Goal: Task Accomplishment & Management: Complete application form

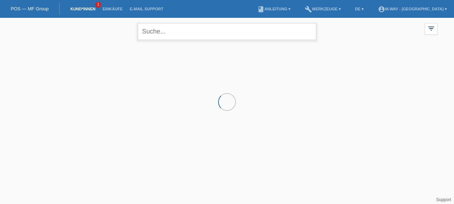
click at [173, 32] on input "text" at bounding box center [227, 31] width 179 height 17
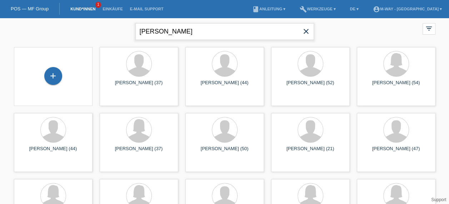
type input "stefanie flo"
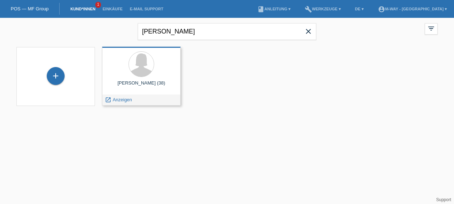
click at [121, 72] on div at bounding box center [141, 64] width 67 height 27
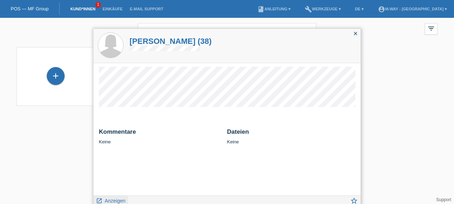
click at [114, 200] on span "Anzeigen" at bounding box center [115, 201] width 21 height 6
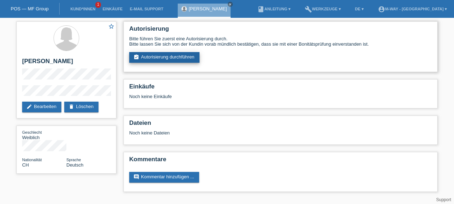
click at [181, 56] on link "assignment_turned_in Autorisierung durchführen" at bounding box center [164, 57] width 70 height 11
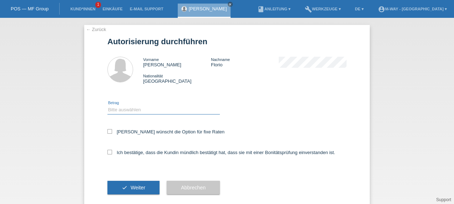
click at [141, 106] on select "Bitte auswählen CHF 1.00 - CHF 499.00 CHF 500.00 - CHF 1'999.00 CHF 2'000.00 - …" at bounding box center [163, 110] width 112 height 9
select select "2"
click at [107, 106] on select "Bitte auswählen CHF 1.00 - CHF 499.00 CHF 500.00 - CHF 1'999.00 CHF 2'000.00 - …" at bounding box center [163, 110] width 112 height 9
click at [107, 131] on icon at bounding box center [109, 131] width 5 height 5
click at [107, 131] on input "Kundin wünscht die Option für fixe Raten" at bounding box center [109, 131] width 5 height 5
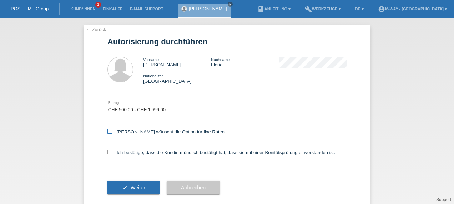
checkbox input "true"
click at [110, 154] on label "Ich bestätige, dass die Kundin mündlich bestätigt hat, dass sie mit einer Bonit…" at bounding box center [221, 152] width 228 height 5
click at [110, 154] on input "Ich bestätige, dass die Kundin mündlich bestätigt hat, dass sie mit einer Bonit…" at bounding box center [109, 152] width 5 height 5
checkbox input "true"
click at [129, 178] on div "check Weiter" at bounding box center [133, 187] width 52 height 41
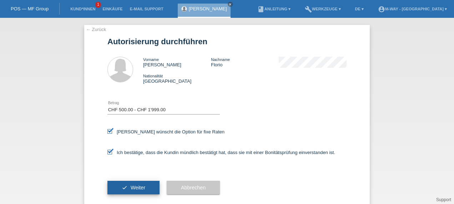
click at [135, 190] on span "Weiter" at bounding box center [138, 188] width 15 height 6
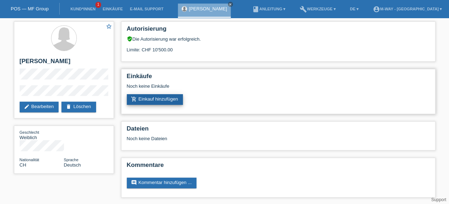
click at [156, 104] on link "add_shopping_cart Einkauf hinzufügen" at bounding box center [155, 99] width 56 height 11
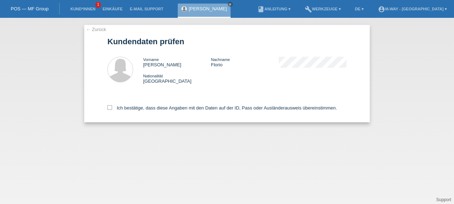
click at [111, 104] on div "Ich bestätige, dass diese Angaben mit den Daten auf der ID, Pass oder Ausländer…" at bounding box center [226, 106] width 239 height 31
click at [113, 111] on label "Ich bestätige, dass diese Angaben mit den Daten auf der ID, Pass oder Ausländer…" at bounding box center [222, 107] width 230 height 5
click at [112, 110] on input "Ich bestätige, dass diese Angaben mit den Daten auf der ID, Pass oder Ausländer…" at bounding box center [109, 107] width 5 height 5
checkbox input "true"
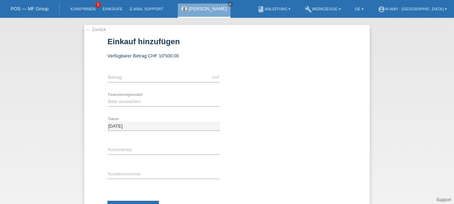
click at [170, 73] on div "CHF error [GEOGRAPHIC_DATA]" at bounding box center [163, 78] width 112 height 24
click at [150, 79] on input "text" at bounding box center [163, 77] width 112 height 9
type input "1419.90"
click at [142, 102] on select "Bitte auswählen Fixe Raten Kauf auf Rechnung mit Teilzahlungsoption" at bounding box center [163, 101] width 112 height 9
select select "77"
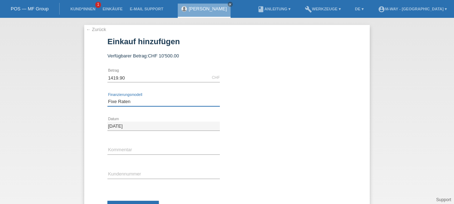
click at [107, 97] on select "Bitte auswählen Fixe Raten Kauf auf Rechnung mit Teilzahlungsoption" at bounding box center [163, 101] width 112 height 9
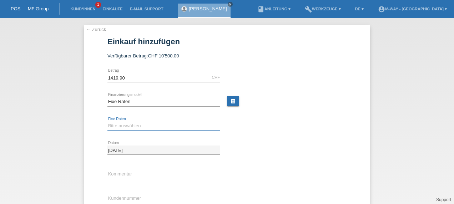
click at [123, 126] on select "Bitte auswählen 4 Raten 5 Raten 6 Raten 7 Raten 8 Raten 9 Raten 10 Raten 11 Rat…" at bounding box center [163, 126] width 112 height 9
select select "202"
click at [107, 122] on select "Bitte auswählen 4 Raten 5 Raten 6 Raten 7 Raten 8 Raten 9 Raten 10 Raten 11 Rat…" at bounding box center [163, 126] width 112 height 9
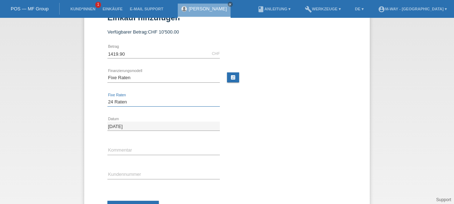
scroll to position [24, 0]
click at [120, 169] on div "error Kundennummer" at bounding box center [163, 174] width 112 height 24
click at [120, 174] on input "text" at bounding box center [163, 174] width 112 height 9
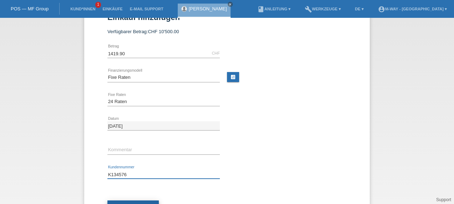
scroll to position [55, 0]
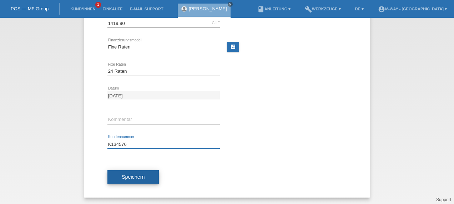
type input "K134576"
drag, startPoint x: 137, startPoint y: 178, endPoint x: 111, endPoint y: 176, distance: 25.8
click at [111, 176] on button "Speichern" at bounding box center [132, 177] width 51 height 14
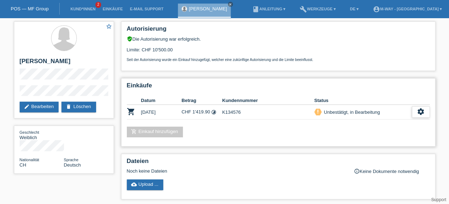
click at [422, 114] on icon "settings" at bounding box center [421, 112] width 8 height 8
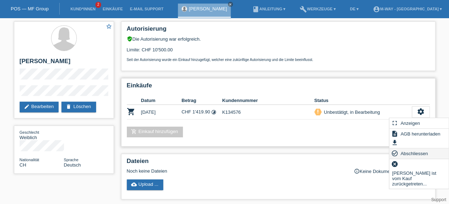
click at [414, 157] on span "Abschliessen" at bounding box center [414, 153] width 30 height 9
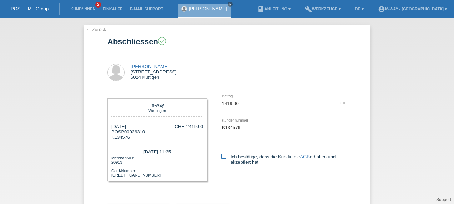
click at [221, 157] on icon at bounding box center [223, 156] width 5 height 5
click at [221, 157] on input "Ich bestätige, dass die Kundin die AGB erhalten und akzeptiert hat." at bounding box center [223, 156] width 5 height 5
checkbox input "true"
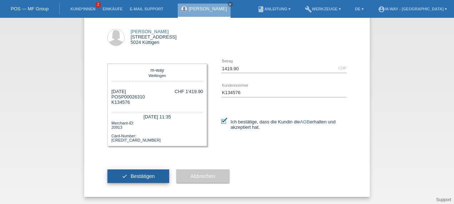
click at [136, 178] on span "Bestätigen" at bounding box center [143, 177] width 24 height 6
